Goal: Find specific page/section: Find specific page/section

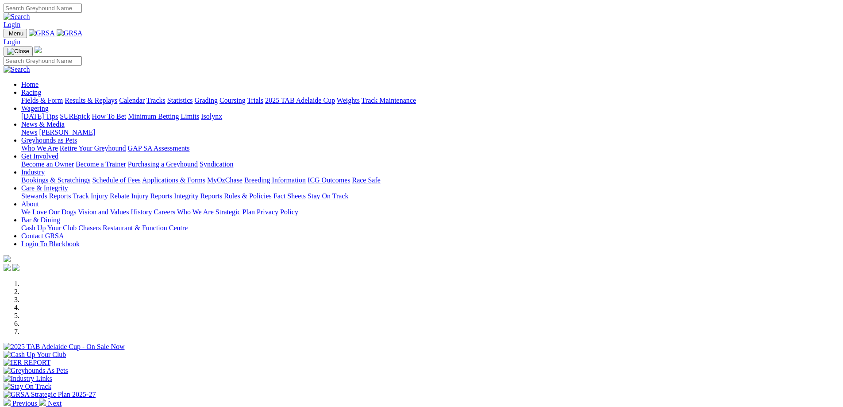
scroll to position [177, 0]
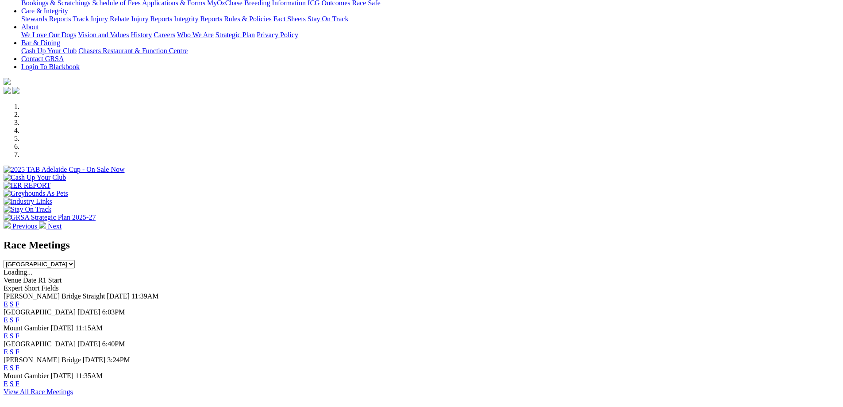
click at [19, 300] on link "F" at bounding box center [17, 304] width 4 height 8
